Goal: Information Seeking & Learning: Learn about a topic

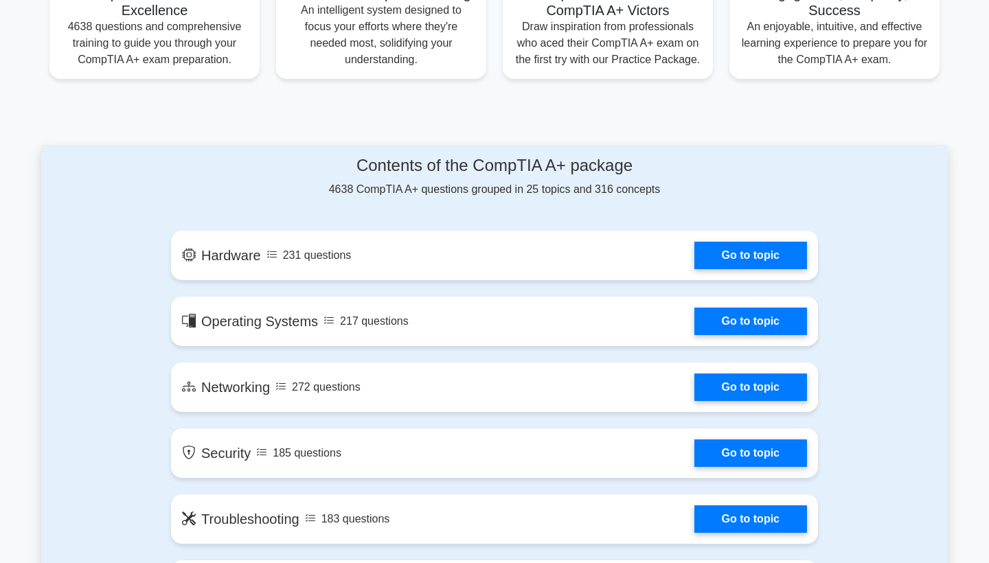
scroll to position [587, 0]
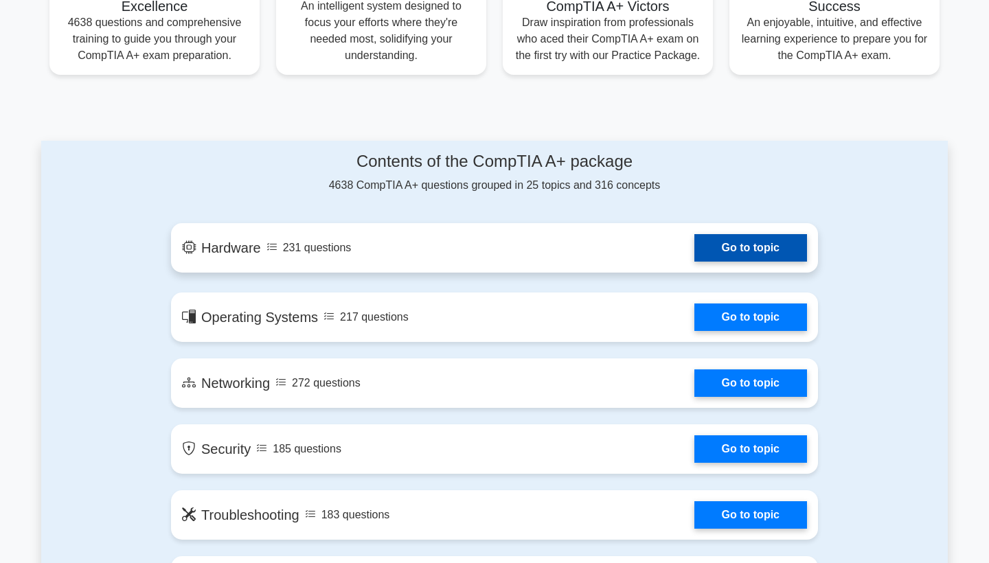
click at [771, 242] on link "Go to topic" at bounding box center [750, 247] width 113 height 27
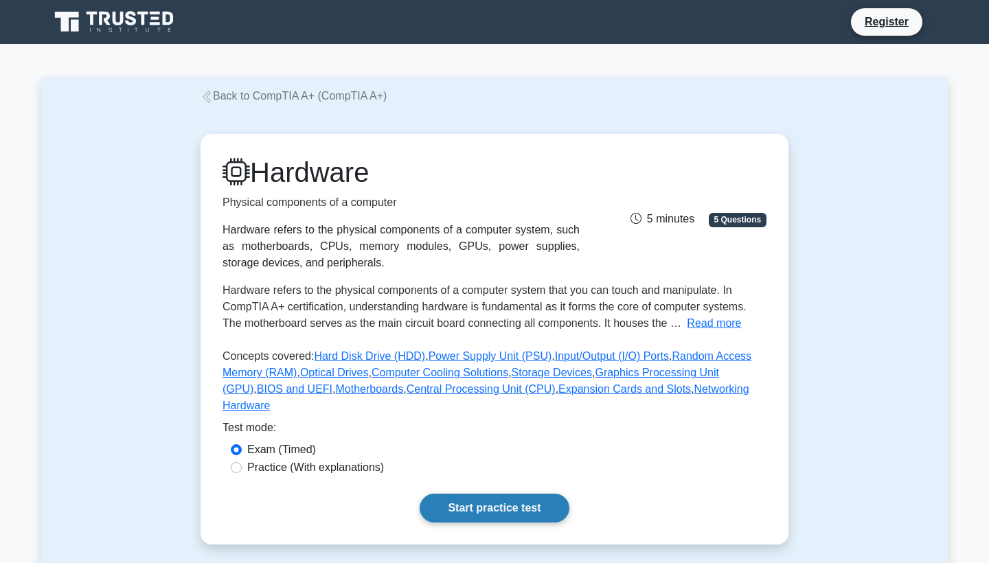
click at [490, 498] on link "Start practice test" at bounding box center [494, 508] width 149 height 29
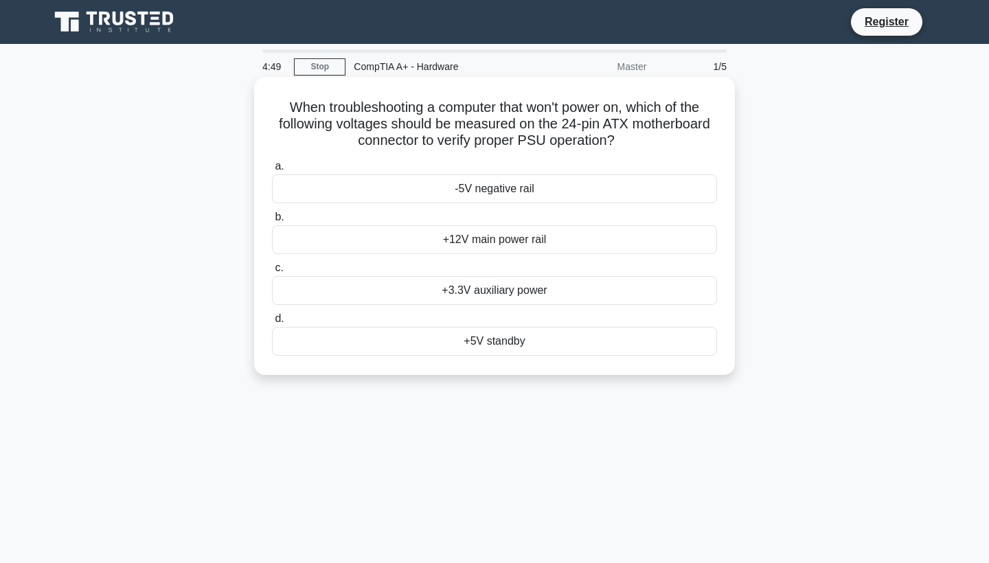
click at [521, 291] on div "+3.3V auxiliary power" at bounding box center [494, 290] width 445 height 29
click at [272, 273] on input "c. +3.3V auxiliary power" at bounding box center [272, 268] width 0 height 9
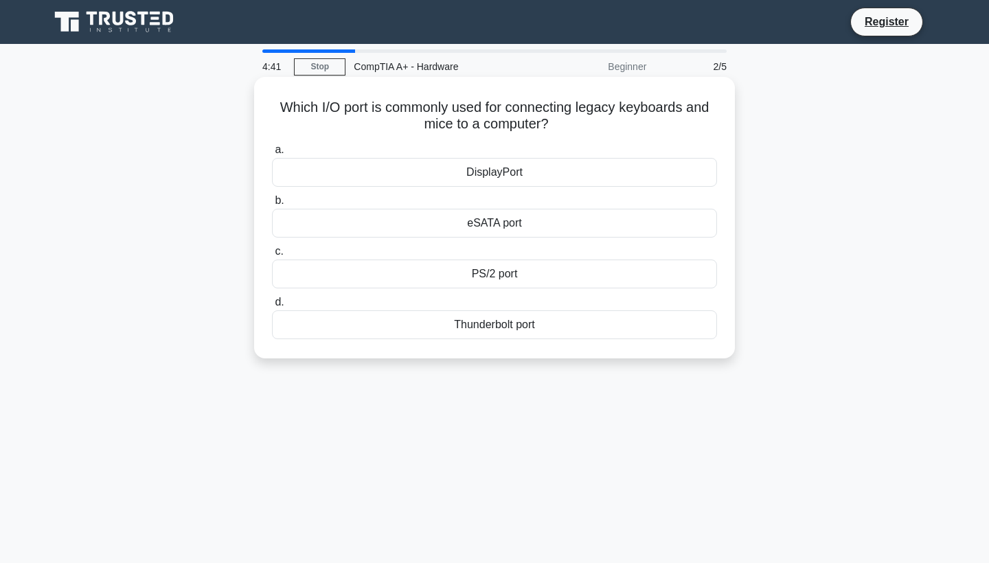
click at [550, 170] on div "DisplayPort" at bounding box center [494, 172] width 445 height 29
click at [272, 155] on input "a. DisplayPort" at bounding box center [272, 150] width 0 height 9
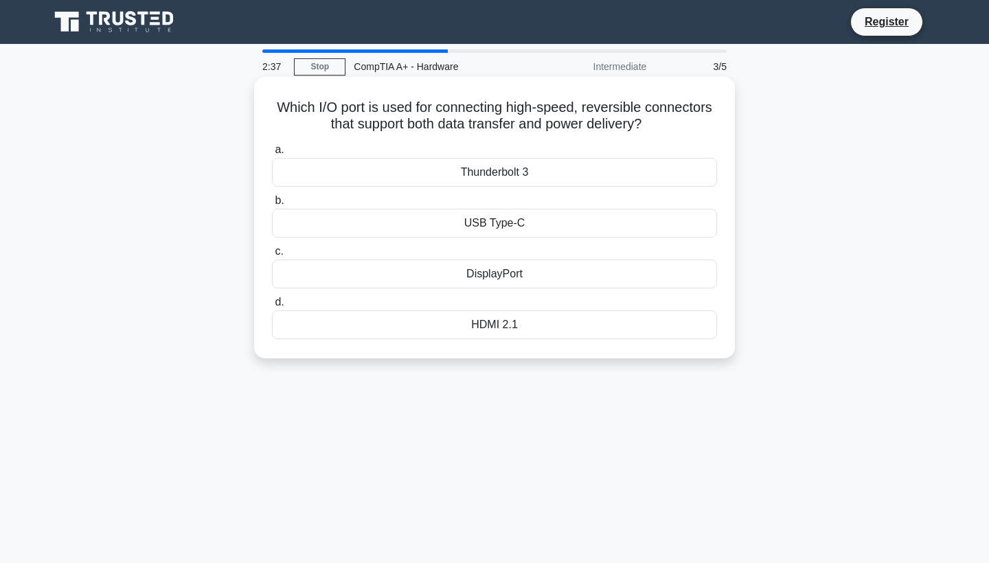
click at [529, 319] on div "HDMI 2.1" at bounding box center [494, 324] width 445 height 29
click at [272, 307] on input "d. HDMI 2.1" at bounding box center [272, 302] width 0 height 9
